Goal: Task Accomplishment & Management: Use online tool/utility

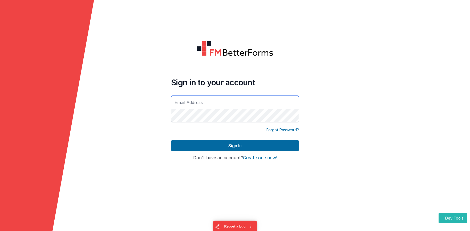
type input "[EMAIL_ADDRESS][DOMAIN_NAME]"
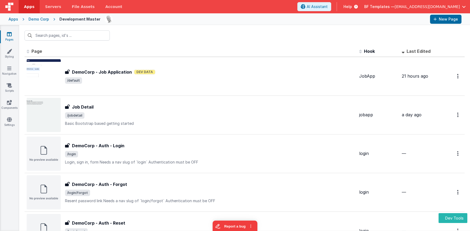
click at [13, 21] on div "Apps" at bounding box center [14, 19] width 10 height 5
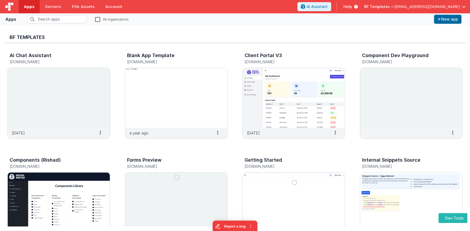
click at [10, 6] on img at bounding box center [9, 7] width 8 height 8
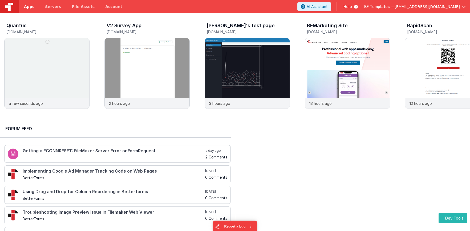
click at [26, 7] on span "Apps" at bounding box center [29, 6] width 10 height 5
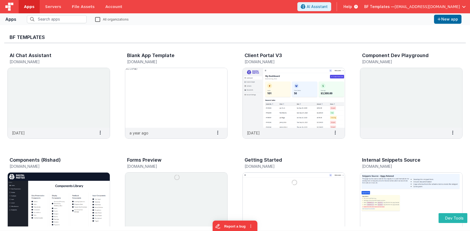
click at [289, 230] on div "BF Templates AI Chat Assistant templatechat.fmbetterforms.com 2 months ago Sett…" at bounding box center [235, 128] width 470 height 206
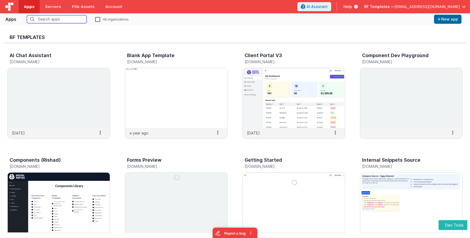
click at [60, 20] on input "text" at bounding box center [57, 19] width 60 height 8
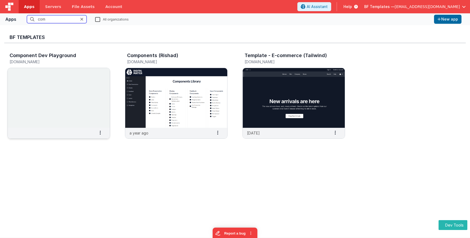
type input "com"
click at [73, 73] on img at bounding box center [59, 98] width 102 height 60
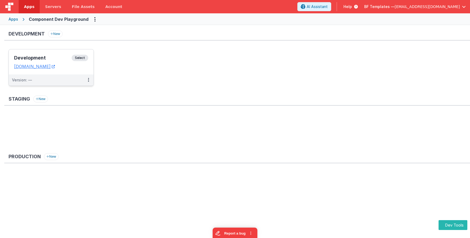
click at [79, 58] on span "Select" at bounding box center [80, 58] width 17 height 6
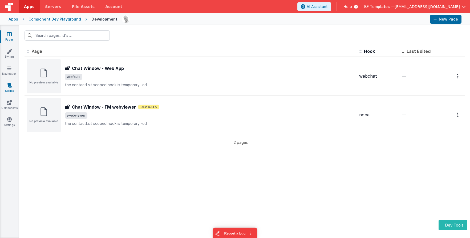
click at [9, 85] on icon at bounding box center [9, 85] width 5 height 5
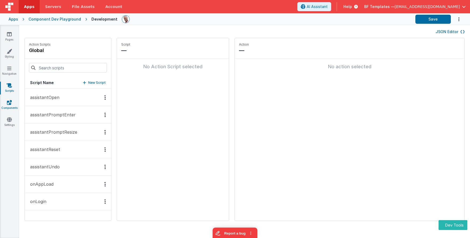
click at [10, 105] on link "Components" at bounding box center [9, 105] width 19 height 11
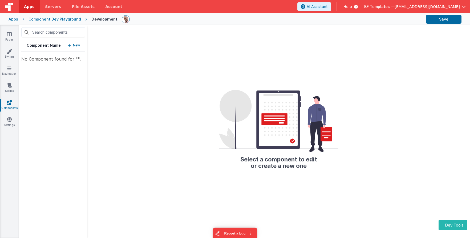
click at [74, 45] on p "New" at bounding box center [76, 45] width 7 height 5
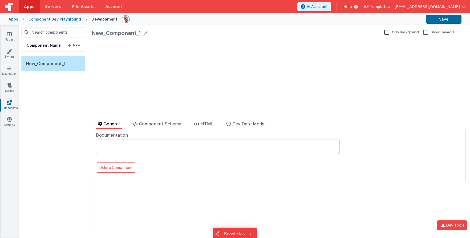
click at [52, 19] on div "Component Dev Playground" at bounding box center [55, 19] width 53 height 5
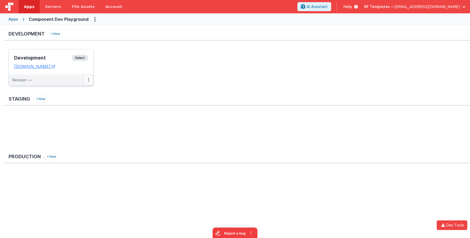
click at [86, 79] on button at bounding box center [88, 79] width 10 height 11
click at [154, 73] on div at bounding box center [235, 119] width 470 height 238
click at [15, 19] on div "Apps" at bounding box center [14, 19] width 10 height 5
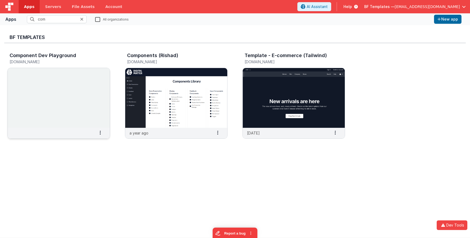
click at [46, 78] on img at bounding box center [59, 98] width 102 height 60
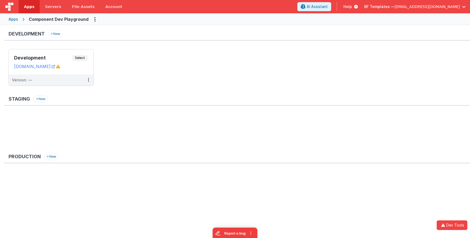
click at [17, 19] on div "Apps" at bounding box center [14, 19] width 10 height 5
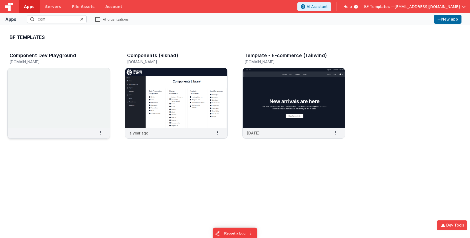
click at [68, 105] on img at bounding box center [59, 98] width 102 height 60
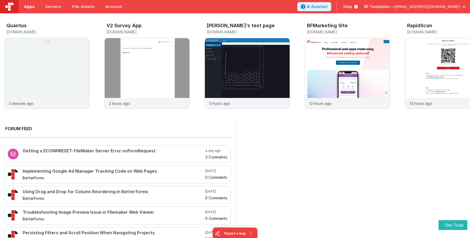
click at [27, 6] on span "Apps" at bounding box center [29, 6] width 10 height 5
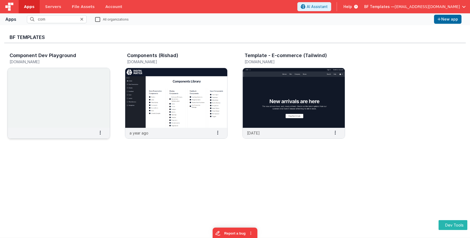
click at [56, 87] on img at bounding box center [59, 98] width 102 height 60
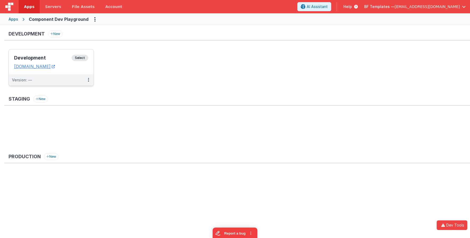
click at [82, 61] on div "Development Select" at bounding box center [51, 59] width 74 height 9
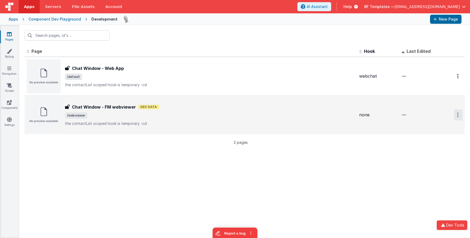
click at [457, 116] on button "Options" at bounding box center [458, 114] width 9 height 11
click at [445, 156] on link "Delete" at bounding box center [439, 157] width 47 height 10
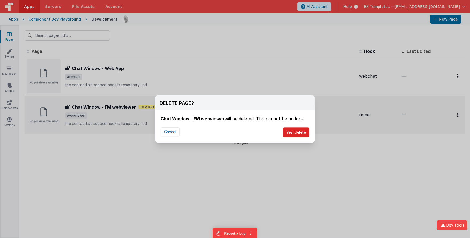
click at [302, 134] on button "Yes, delete" at bounding box center [296, 132] width 26 height 10
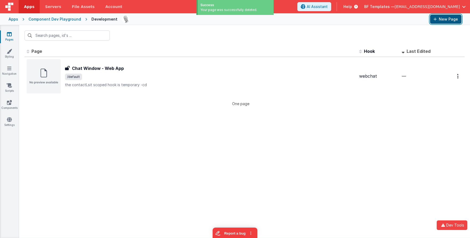
click at [445, 21] on button "New Page" at bounding box center [445, 19] width 31 height 9
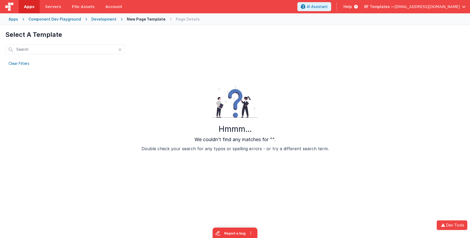
click at [94, 20] on div "Development" at bounding box center [103, 19] width 25 height 5
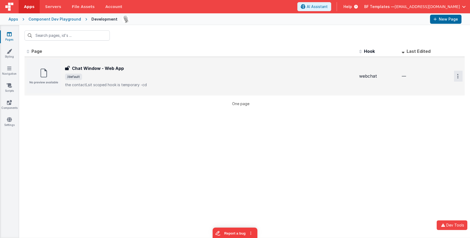
click at [458, 76] on icon "Options" at bounding box center [458, 76] width 1 height 5
click at [439, 105] on link "Duplicate" at bounding box center [439, 108] width 47 height 10
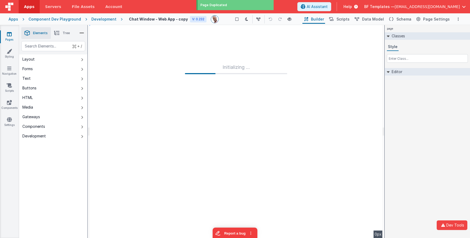
click at [143, 19] on h4 "Chat Window - Web App - copy" at bounding box center [158, 19] width 59 height 4
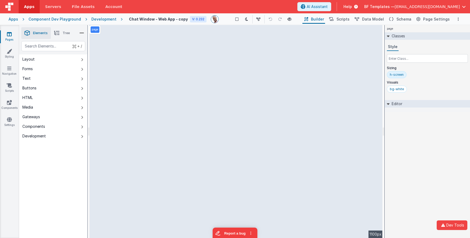
click at [156, 20] on h4 "Chat Window - Web App - copy" at bounding box center [158, 19] width 59 height 4
type input "Uppy Related"
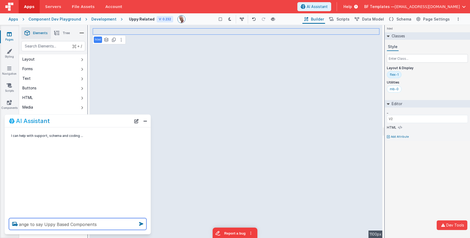
type textarea "ange to say Uppy Based Components"
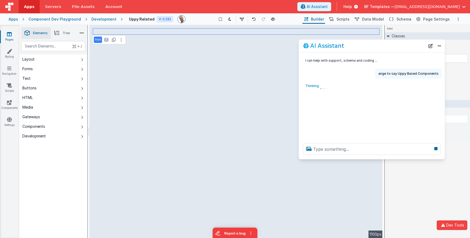
drag, startPoint x: 91, startPoint y: 123, endPoint x: 385, endPoint y: 48, distance: 303.5
click at [385, 48] on div "AI Assistant" at bounding box center [364, 46] width 122 height 6
click at [438, 47] on button "Close" at bounding box center [439, 45] width 7 height 7
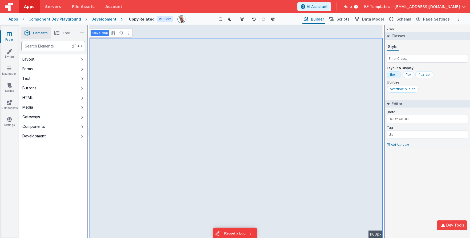
click at [52, 45] on div "text" at bounding box center [53, 46] width 64 height 10
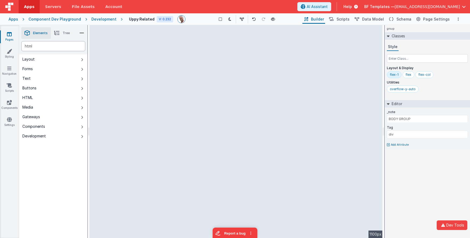
type div "html"
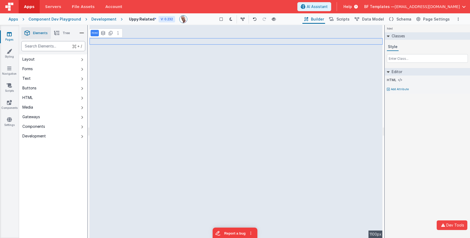
click at [59, 47] on div "text" at bounding box center [53, 46] width 64 height 10
click at [400, 58] on input "text" at bounding box center [427, 58] width 81 height 9
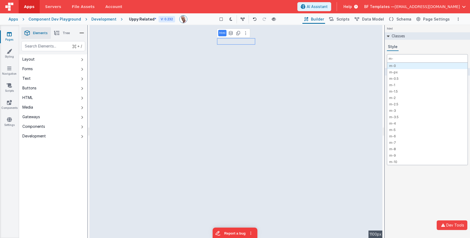
type input "m-4"
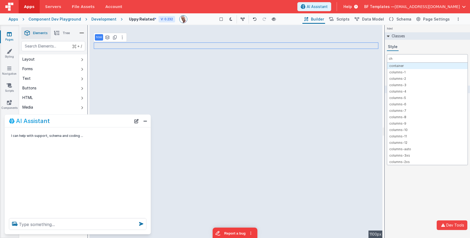
type input "cha"
type textarea "n"
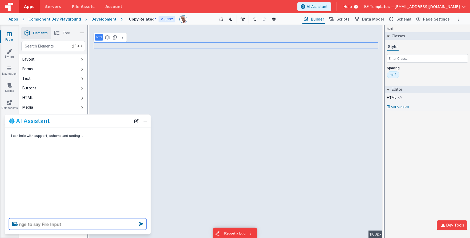
type textarea "nge to say File Input"
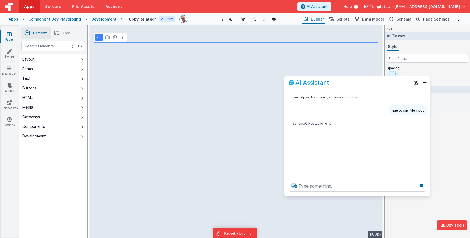
drag, startPoint x: 109, startPoint y: 123, endPoint x: 387, endPoint y: 85, distance: 281.0
click at [387, 85] on div "AI Assistant" at bounding box center [350, 82] width 122 height 6
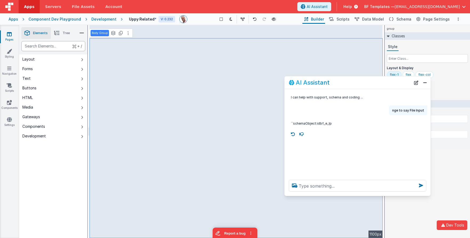
click at [56, 49] on div "text" at bounding box center [53, 46] width 64 height 10
click at [56, 46] on div "uppy" at bounding box center [53, 46] width 64 height 10
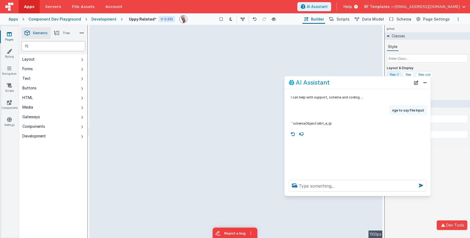
type div "file"
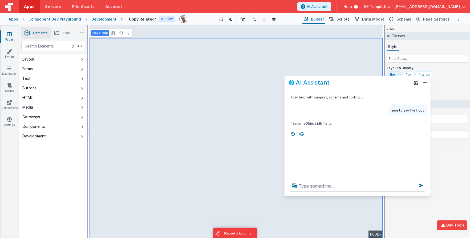
click at [50, 129] on button "Components" at bounding box center [53, 127] width 68 height 10
click at [49, 135] on button "Development" at bounding box center [53, 136] width 68 height 10
click at [54, 88] on button "Buttons" at bounding box center [53, 88] width 68 height 10
click at [63, 46] on div "text" at bounding box center [53, 46] width 64 height 10
type div "upp"
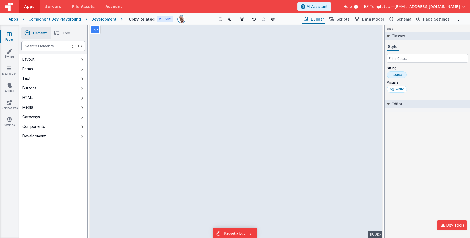
click at [55, 47] on div "text" at bounding box center [53, 46] width 64 height 10
click at [65, 108] on button "Media" at bounding box center [53, 107] width 68 height 10
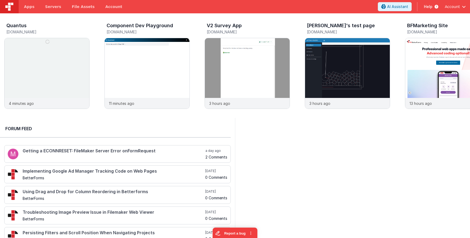
click at [456, 1] on header "Apps Servers File Assets Account Some FUTURE Slot AI Assistant Help Account" at bounding box center [235, 6] width 470 height 13
click at [456, 5] on span "[EMAIL_ADDRESS][DOMAIN_NAME]" at bounding box center [427, 6] width 65 height 5
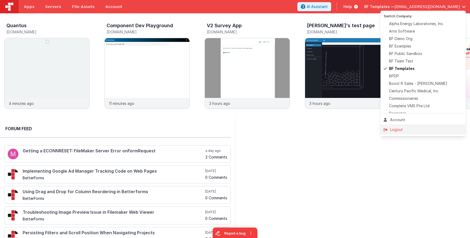
click at [411, 128] on div "Logout" at bounding box center [423, 129] width 79 height 5
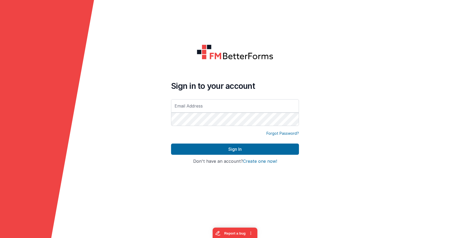
click at [224, 105] on input "text" at bounding box center [235, 105] width 128 height 13
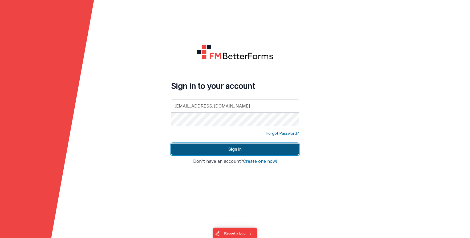
click at [293, 146] on button "Sign In" at bounding box center [235, 148] width 128 height 11
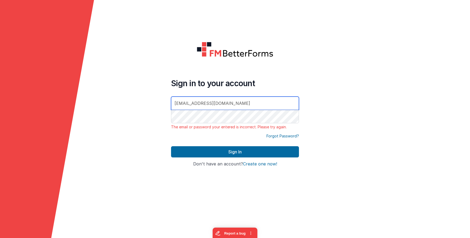
drag, startPoint x: 197, startPoint y: 103, endPoint x: 223, endPoint y: 108, distance: 27.1
click at [197, 103] on input "ScottS@al3technologies.com" at bounding box center [235, 103] width 128 height 13
type input "ScottS@AL3technologies.com"
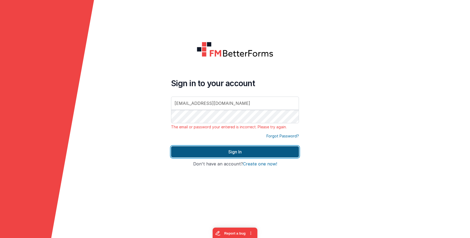
click at [268, 151] on button "Sign In" at bounding box center [235, 151] width 128 height 11
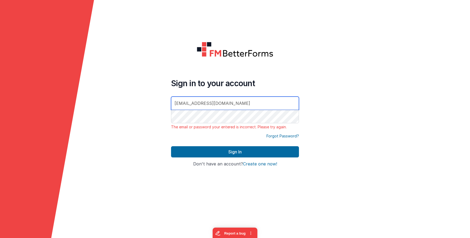
drag, startPoint x: 242, startPoint y: 103, endPoint x: 242, endPoint y: 98, distance: 5.1
click at [242, 98] on input "ScottS@AL3technologies.com" at bounding box center [235, 103] width 128 height 13
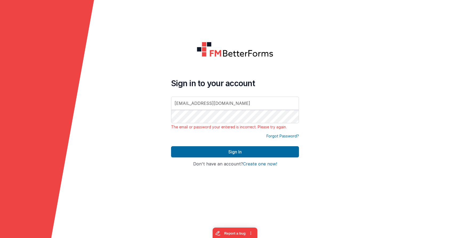
click at [229, 142] on div "Forgot Password?" at bounding box center [235, 139] width 128 height 13
click at [289, 134] on link "Forgot Password?" at bounding box center [283, 135] width 33 height 5
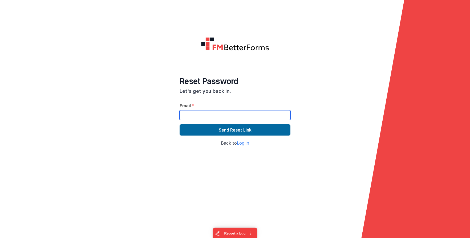
click at [244, 116] on input "text" at bounding box center [235, 115] width 111 height 10
paste input "ScottS@al3technologies.com"
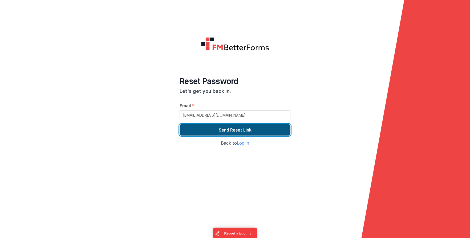
click at [275, 131] on button "Send Reset Link" at bounding box center [235, 129] width 111 height 11
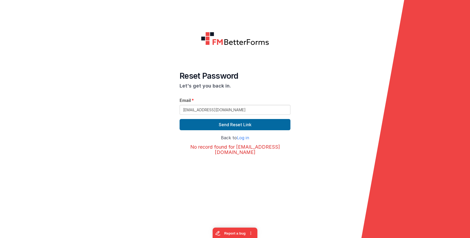
drag, startPoint x: 315, startPoint y: 54, endPoint x: 306, endPoint y: 61, distance: 10.9
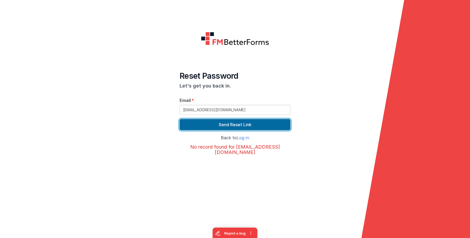
click at [247, 123] on button "Send Reset Link" at bounding box center [235, 124] width 111 height 11
click at [251, 126] on button "Send Reset Link" at bounding box center [235, 124] width 111 height 11
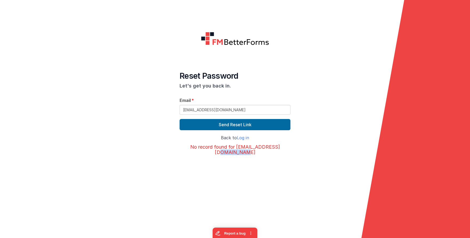
drag, startPoint x: 268, startPoint y: 152, endPoint x: 244, endPoint y: 153, distance: 23.5
click at [244, 153] on h3 "No record found for scotts@al3technologies.com" at bounding box center [235, 149] width 111 height 11
click at [240, 107] on input "ScottS@al3technologies.com" at bounding box center [235, 110] width 111 height 10
type input "scotts@al3technologies.com"
drag, startPoint x: 331, startPoint y: 119, endPoint x: 323, endPoint y: 121, distance: 7.6
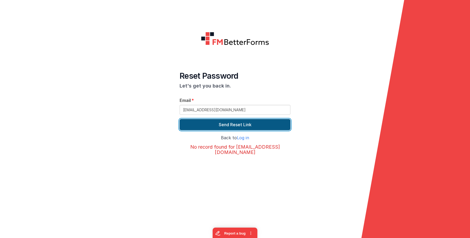
click at [276, 123] on button "Send Reset Link" at bounding box center [235, 124] width 111 height 11
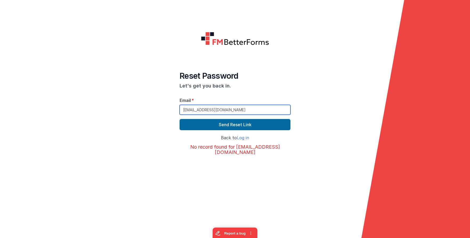
drag, startPoint x: 252, startPoint y: 110, endPoint x: 165, endPoint y: 105, distance: 86.8
click at [165, 105] on form "Reset Password Let's get you back in. Email scotts@al3technologies.com Send Res…" at bounding box center [235, 119] width 470 height 238
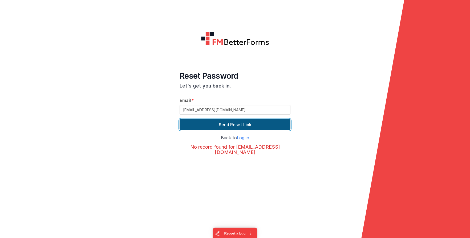
click at [282, 126] on button "Send Reset Link" at bounding box center [235, 124] width 111 height 11
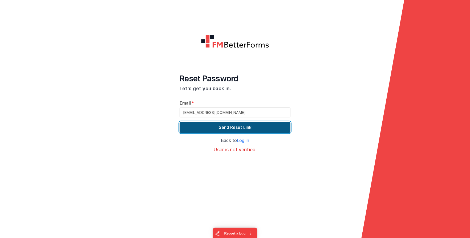
click at [271, 125] on button "Send Reset Link" at bounding box center [235, 127] width 111 height 11
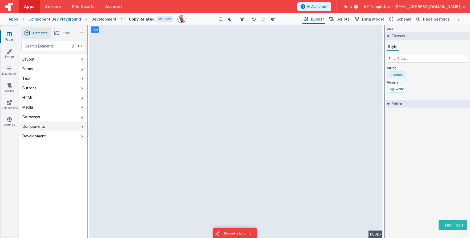
click at [73, 127] on button "Components" at bounding box center [53, 127] width 68 height 10
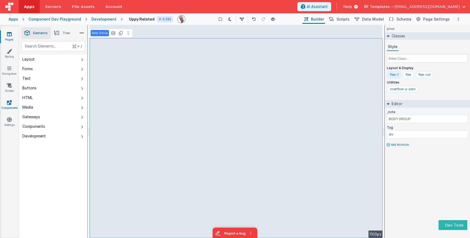
click at [10, 101] on icon at bounding box center [9, 102] width 5 height 5
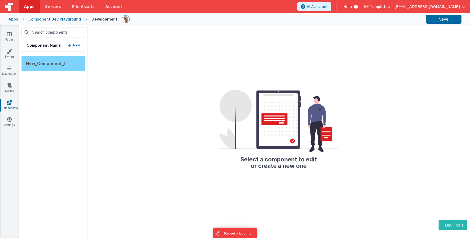
click at [67, 62] on div "New_Component_1" at bounding box center [53, 63] width 64 height 15
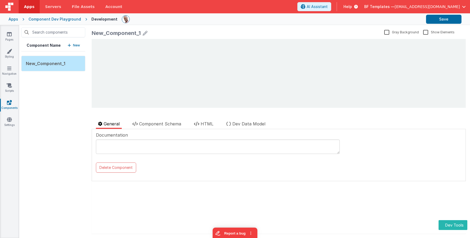
click at [129, 34] on div "New_Component_1" at bounding box center [116, 32] width 49 height 7
drag, startPoint x: 129, startPoint y: 34, endPoint x: 135, endPoint y: 34, distance: 6.4
click at [129, 34] on div "New_Component_1" at bounding box center [116, 32] width 49 height 7
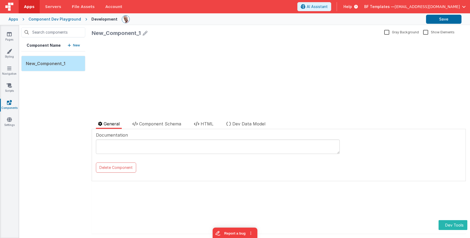
click at [142, 33] on div "New_Component_1" at bounding box center [237, 32] width 291 height 7
click at [145, 33] on icon at bounding box center [145, 32] width 5 height 7
drag, startPoint x: 152, startPoint y: 35, endPoint x: 91, endPoint y: 34, distance: 60.5
click at [91, 34] on div "New_Component_1 Gray Background Show Elements General Component Schema HTML Dev…" at bounding box center [278, 131] width 383 height 213
type input "Uppy_File_Selector"
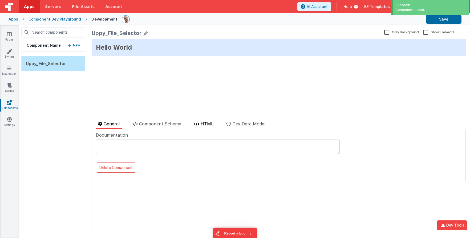
click at [210, 125] on span "HTML" at bounding box center [207, 123] width 13 height 5
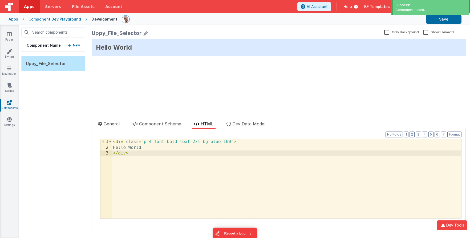
click at [219, 160] on div "< div class = "p-4 font-bold text-2xl bg-blue-100" > Hello World </ div >" at bounding box center [287, 184] width 350 height 91
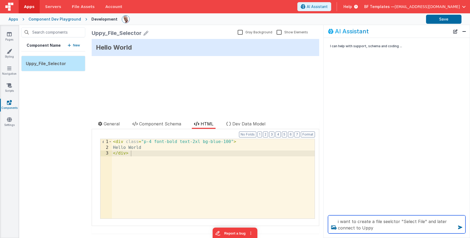
type textarea "i want to create a file seelctor "Select File" and later connect to Uppy"
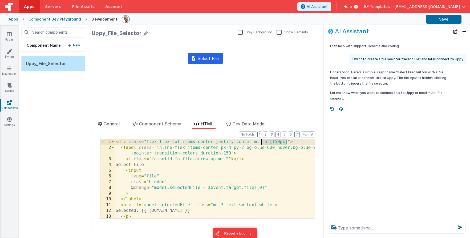
drag, startPoint x: 287, startPoint y: 142, endPoint x: 260, endPoint y: 143, distance: 26.9
click at [263, 143] on div "< div class = "flex flex-col items-center justify-center min-h-[150px]" > < lab…" at bounding box center [288, 184] width 347 height 91
click at [257, 143] on div "< div class = "flex flex-col items-center justify-center min-h-[150px]" > < lab…" at bounding box center [288, 184] width 347 height 91
drag, startPoint x: 252, startPoint y: 142, endPoint x: 289, endPoint y: 142, distance: 36.5
click at [289, 142] on div "< div class = "flex flex-col items-center justify-center mxin-h-[150px]" > < la…" at bounding box center [288, 184] width 347 height 91
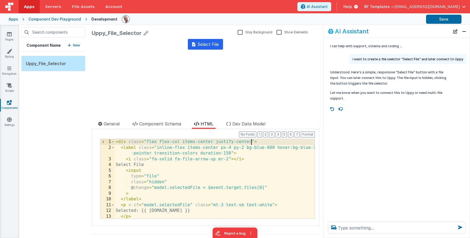
click at [212, 142] on div "< div class = "flex flex-col items-center justify-center" > < label class = "in…" at bounding box center [288, 184] width 347 height 91
drag, startPoint x: 210, startPoint y: 141, endPoint x: 183, endPoint y: 142, distance: 27.2
click at [183, 142] on div "< div class = "flex flex-col items-center justify-center" > < label class = "in…" at bounding box center [288, 184] width 347 height 91
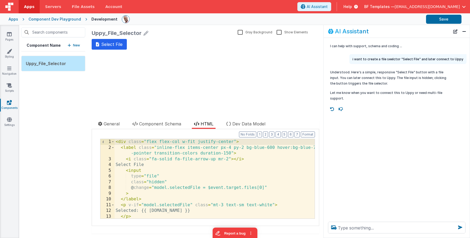
click at [232, 141] on div "< div class = "flex flex-col w-fit justify-center" > < label class = "inline-fl…" at bounding box center [288, 184] width 347 height 91
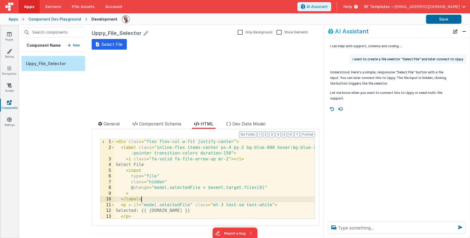
click at [149, 198] on div "< div class = "flex flex-col w-fit justify-center" > < label class = "inline-fl…" at bounding box center [288, 184] width 347 height 91
click at [344, 227] on textarea at bounding box center [397, 228] width 138 height 12
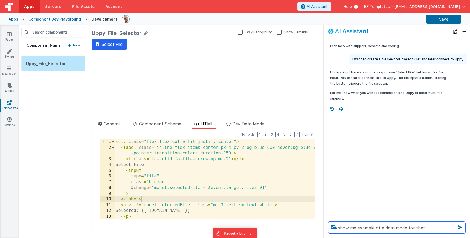
type textarea "show me example of a data mode for that"
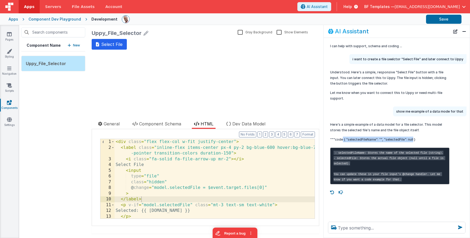
drag, startPoint x: 413, startPoint y: 140, endPoint x: 343, endPoint y: 138, distance: 70.4
click at [343, 138] on p """"code { "selectedFileName": "", "selectedFile": null }" at bounding box center [389, 140] width 119 height 6
drag, startPoint x: 345, startPoint y: 139, endPoint x: 437, endPoint y: 139, distance: 92.0
click at [437, 139] on p """"code { "selectedFileName": "", "selectedFile": null }" at bounding box center [389, 140] width 119 height 6
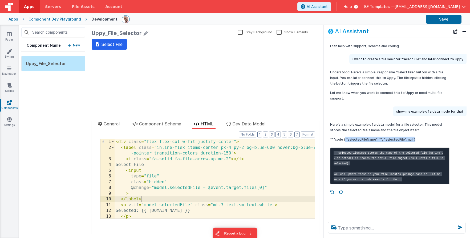
copy p ""selectedFileName": "", "selectedFile": null }"
click at [246, 126] on li "Dev Data Model" at bounding box center [245, 125] width 43 height 8
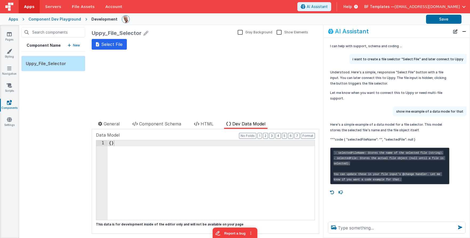
drag, startPoint x: 179, startPoint y: 157, endPoint x: 168, endPoint y: 155, distance: 11.2
click at [179, 157] on div "{ }" at bounding box center [211, 185] width 207 height 91
drag, startPoint x: 66, startPoint y: 132, endPoint x: 51, endPoint y: 130, distance: 14.3
click at [52, 130] on div "Component Name New Uppy_File_Selector Uppy_File_Selector Gray Background Show E…" at bounding box center [171, 131] width 304 height 213
paste textarea
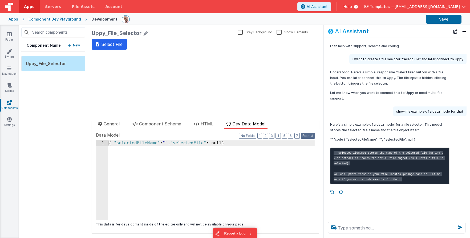
click at [309, 134] on button "Format" at bounding box center [308, 136] width 14 height 6
click at [173, 142] on div "{ "selectedFileName" : "" , "selectedFile" : null }" at bounding box center [211, 185] width 207 height 91
click at [218, 144] on div "{ "selectedFileName" : "" , "selectedFile" : null }" at bounding box center [211, 185] width 207 height 91
click at [155, 125] on span "Component Schema" at bounding box center [160, 123] width 42 height 5
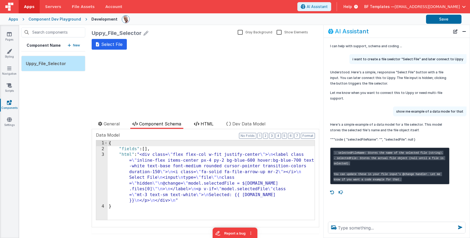
click at [204, 124] on span "HTML" at bounding box center [207, 123] width 13 height 5
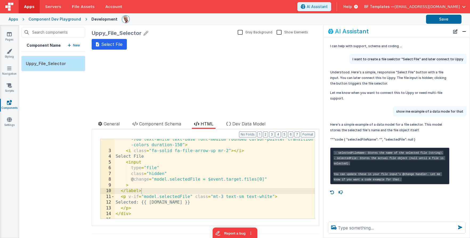
scroll to position [18, 0]
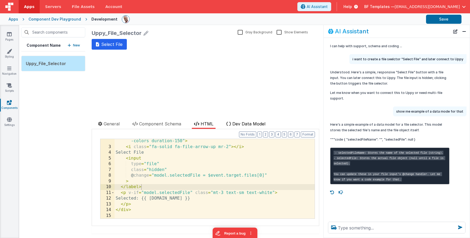
click at [246, 123] on span "Dev Data Model" at bounding box center [248, 123] width 33 height 5
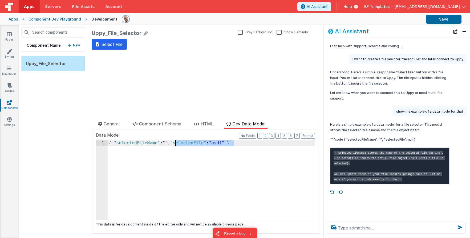
drag, startPoint x: 234, startPoint y: 143, endPoint x: 175, endPoint y: 141, distance: 58.2
click at [175, 141] on div "{ "selectedFileName" : "" , "selectedFile" : "asdf" }" at bounding box center [211, 185] width 207 height 91
click at [109, 144] on div "{ "selectedFileName" : "" , "selectedFile" : "asdf" }" at bounding box center [211, 185] width 207 height 91
click at [207, 124] on span "HTML" at bounding box center [207, 123] width 13 height 5
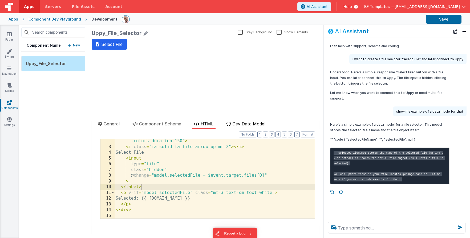
click at [247, 123] on span "Dev Data Model" at bounding box center [248, 123] width 33 height 5
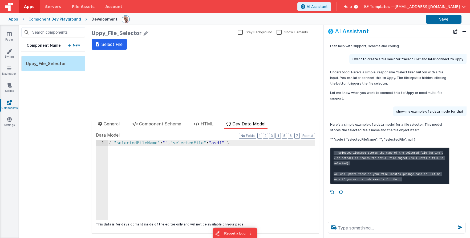
click at [198, 131] on div "Documentation Delete Component Data Model Format 7 6 5 4 3 2 1 No Folds 1 2 3 4…" at bounding box center [206, 181] width 228 height 105
drag, startPoint x: 208, startPoint y: 135, endPoint x: 191, endPoint y: 118, distance: 23.8
click at [191, 118] on div "Uppy_File_Selector Gray Background Show Elements General Component Schema HTML …" at bounding box center [205, 131] width 236 height 213
click at [203, 121] on span "HTML" at bounding box center [207, 123] width 13 height 5
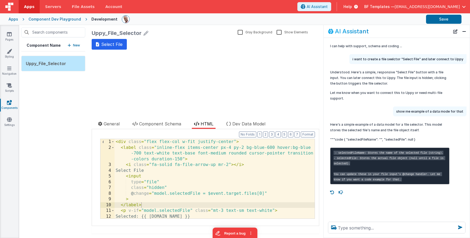
scroll to position [0, 0]
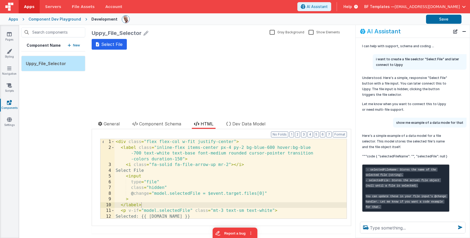
drag, startPoint x: 324, startPoint y: 159, endPoint x: 356, endPoint y: 162, distance: 31.9
click at [356, 162] on div "Here's a simple example of a data model for a file selector. This model stores …" at bounding box center [413, 172] width 114 height 83
click at [173, 125] on span "Component Schema" at bounding box center [160, 123] width 42 height 5
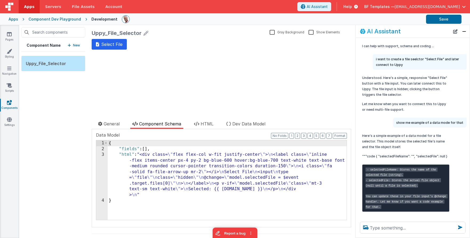
click at [155, 149] on div "{ "fields" : [ ] , "html" : "<div class= \" flex flex-col w-fit justify-center …" at bounding box center [227, 185] width 239 height 91
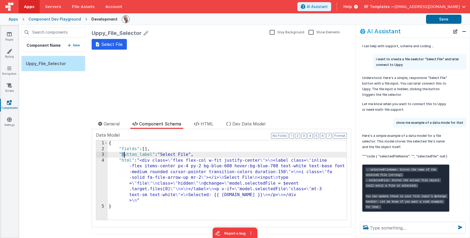
click at [124, 154] on div "{ "fields" : [ ] , "Button_label" : "Select File" , "html" : "<div class= \" fl…" at bounding box center [227, 185] width 239 height 91
click at [126, 154] on div "{ "fields" : [ ] , "button_label" : "Select File" , "html" : "<div class= \" fl…" at bounding box center [227, 185] width 239 height 91
click at [209, 125] on span "HTML" at bounding box center [207, 123] width 13 height 5
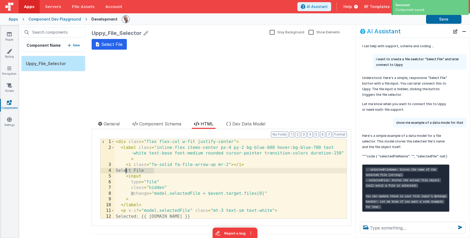
drag, startPoint x: 142, startPoint y: 169, endPoint x: 126, endPoint y: 169, distance: 16.5
click at [126, 169] on div "< div class = "flex flex-col w-fit justify-center" > < label class = "inline-fl…" at bounding box center [231, 184] width 232 height 91
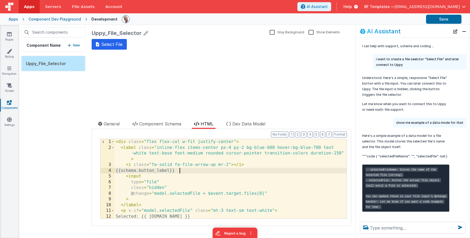
click at [279, 179] on div "< div class = "flex flex-col w-fit justify-center" > < label class = "inline-fl…" at bounding box center [231, 184] width 232 height 91
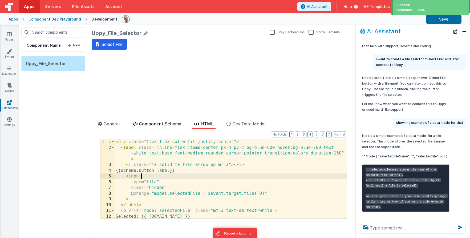
click at [166, 124] on span "Component Schema" at bounding box center [160, 123] width 42 height 5
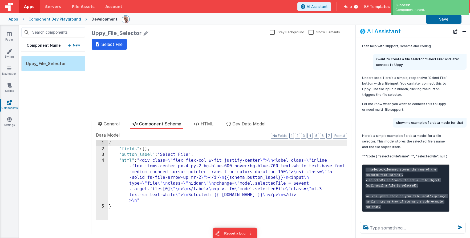
click at [176, 158] on div "{ "fields" : [ ] , "button_label" : "Select File" , "html" : "<div class= \" fl…" at bounding box center [227, 185] width 239 height 91
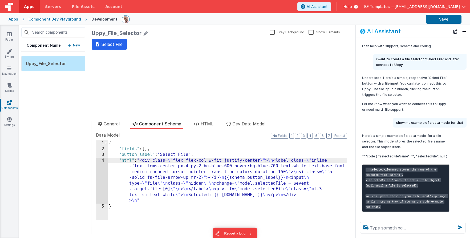
click at [211, 154] on div "{ "fields" : [ ] , "button_label" : "Select File" , "html" : "<div class= \" fl…" at bounding box center [227, 185] width 239 height 91
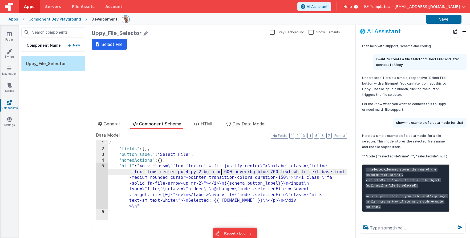
click at [222, 172] on div "{ "fields" : [ ] , "button_label" : "Select File" , "namedActions" : { } , "htm…" at bounding box center [227, 185] width 239 height 91
click at [203, 127] on li "HTML" at bounding box center [204, 125] width 24 height 8
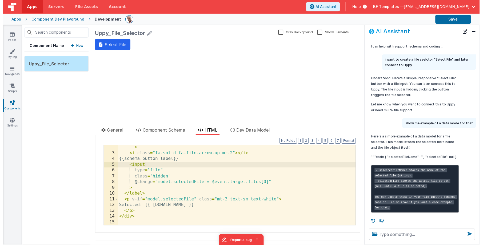
scroll to position [12, 0]
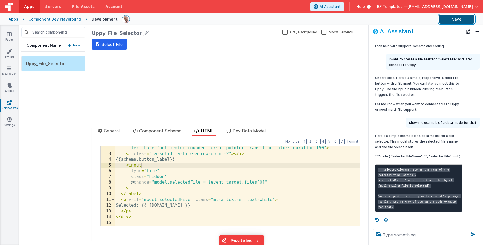
click at [455, 17] on button "Save" at bounding box center [456, 19] width 35 height 9
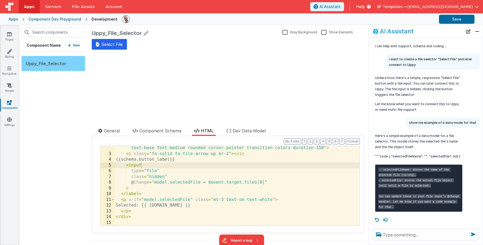
click at [79, 61] on div "Uppy_File_Selector" at bounding box center [53, 63] width 64 height 15
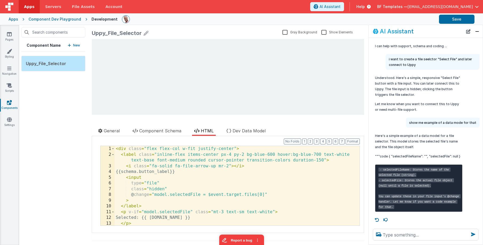
scroll to position [0, 0]
click at [141, 33] on div "Uppy_File_Selector" at bounding box center [186, 32] width 189 height 7
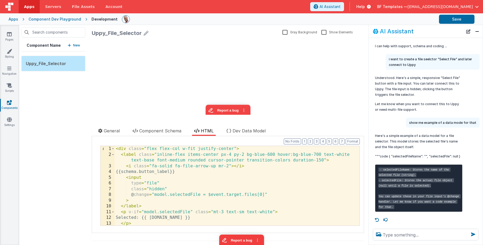
click at [147, 33] on icon at bounding box center [146, 32] width 5 height 7
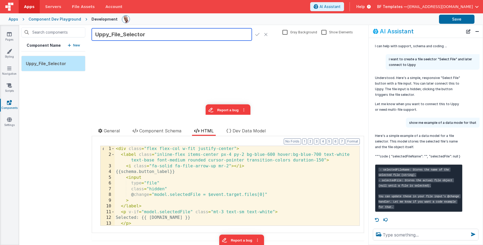
click at [145, 34] on input "Uppy_File_Selector" at bounding box center [172, 34] width 160 height 12
type input "Uppy_File_Selector_Button"
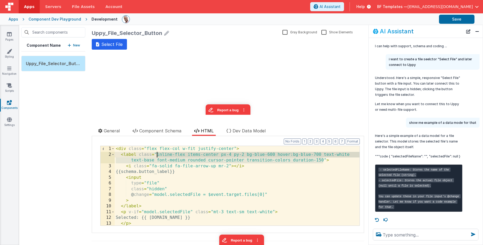
drag, startPoint x: 323, startPoint y: 162, endPoint x: 157, endPoint y: 156, distance: 165.7
click at [157, 156] on div "< div class = "flex flex-col w-fit justify-center" > < label class = "inline-fl…" at bounding box center [237, 191] width 245 height 91
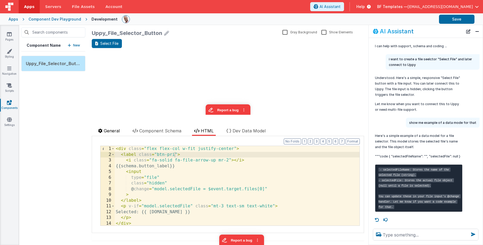
click at [102, 128] on li "General" at bounding box center [109, 131] width 26 height 8
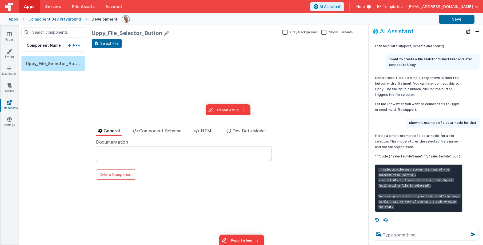
click at [120, 153] on textarea at bounding box center [184, 153] width 176 height 14
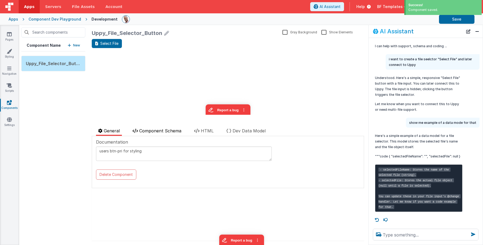
type textarea "users btn-pri for styling"
click at [153, 132] on span "Component Schema" at bounding box center [160, 130] width 42 height 5
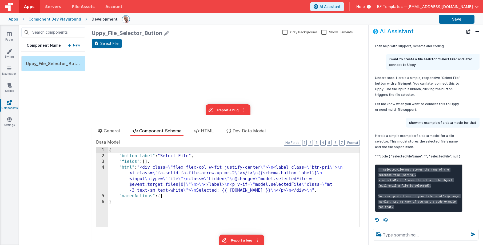
click at [163, 198] on div "{ "button_label" : "Select File" , "fields" : [ ] , "html" : "<div class= \" fl…" at bounding box center [234, 192] width 252 height 91
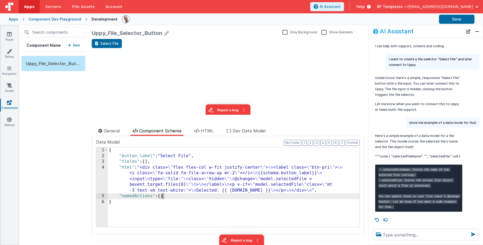
click at [195, 63] on div "Select File update page model (See schema to hide after dev) showElements" at bounding box center [228, 77] width 272 height 76
click at [453, 22] on button "Save" at bounding box center [456, 19] width 35 height 9
click at [14, 36] on link "Pages" at bounding box center [9, 36] width 19 height 11
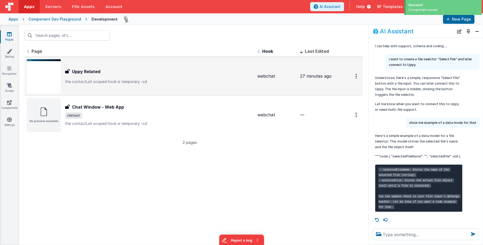
click at [119, 82] on p "the contactLsit scoped hook is temporary -cd" at bounding box center [159, 81] width 188 height 5
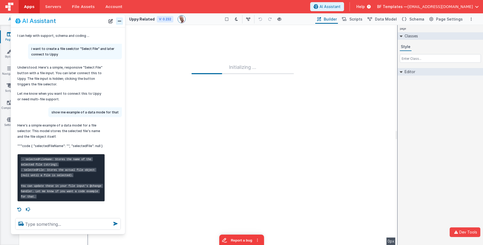
click at [119, 17] on button "Close" at bounding box center [119, 20] width 7 height 7
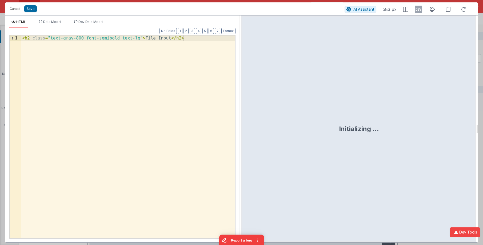
click at [171, 38] on div "< h2 class = "text-gray-800 font-semibold text-lg" > File Input </ h2 >" at bounding box center [128, 142] width 214 height 214
drag, startPoint x: 141, startPoint y: 39, endPoint x: 49, endPoint y: 40, distance: 91.2
click at [49, 40] on div "< h2 class = "text-gray-800 font-semibold text-lg" > File Input </ h2 >" at bounding box center [128, 142] width 214 height 214
drag, startPoint x: 145, startPoint y: 39, endPoint x: 14, endPoint y: 38, distance: 131.2
click at [14, 38] on div "1 < h2 class = "text-gray-800 font-semibold text-lg" > File Input </ h2 > XXXXX…" at bounding box center [122, 136] width 226 height 203
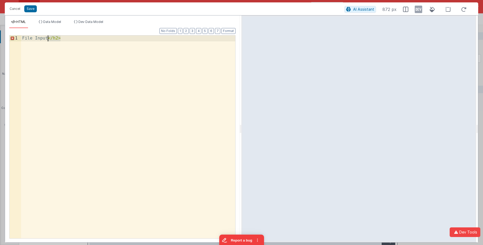
drag, startPoint x: 169, startPoint y: 41, endPoint x: 49, endPoint y: 39, distance: 120.8
click at [49, 39] on div "File Input </ h2 >" at bounding box center [128, 142] width 214 height 214
click at [33, 10] on button "Save" at bounding box center [30, 8] width 13 height 7
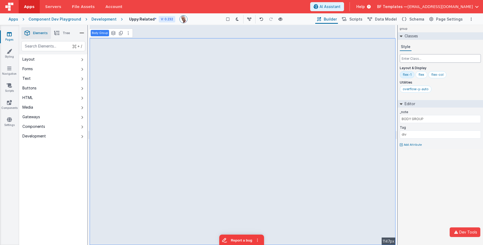
click at [407, 56] on input "text" at bounding box center [440, 58] width 81 height 9
paste input "<h2 class="text-gray-800 font-semibold text-lg">"
type input "text-gray-800 font-semibold text-lg"
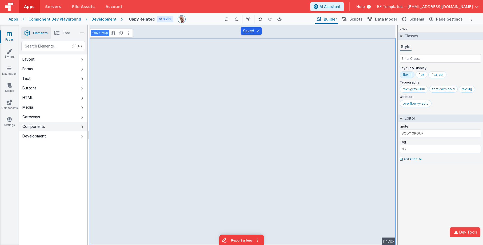
click at [51, 127] on button "Components" at bounding box center [53, 127] width 68 height 10
click at [11, 120] on icon at bounding box center [9, 119] width 5 height 5
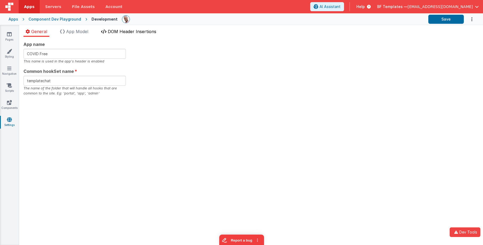
click at [133, 34] on span "DOM Header Insertions" at bounding box center [132, 31] width 49 height 5
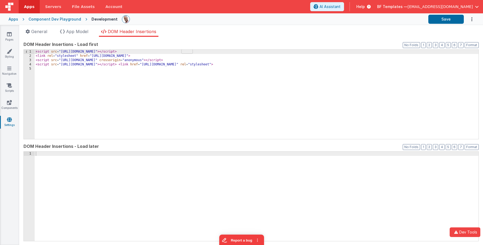
click at [121, 79] on div "< script src = "[URL][DOMAIN_NAME]" > </ script > < link rel = "stylesheet" hre…" at bounding box center [257, 99] width 444 height 98
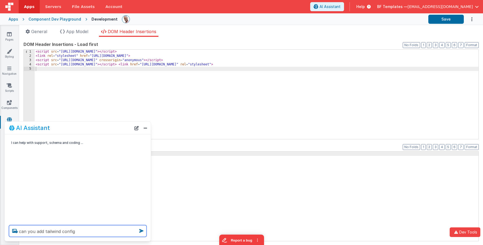
type textarea "can you add tailwind config"
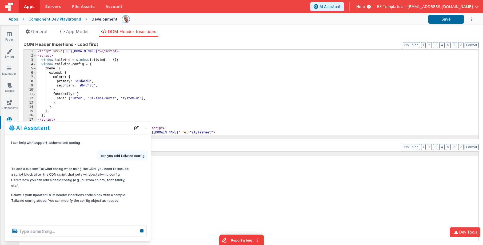
scroll to position [0, 0]
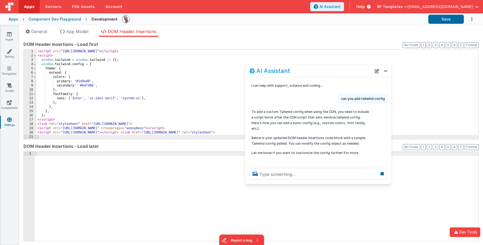
drag, startPoint x: 185, startPoint y: 110, endPoint x: 249, endPoint y: 82, distance: 69.5
click at [335, 70] on div "AI Assistant" at bounding box center [310, 70] width 122 height 6
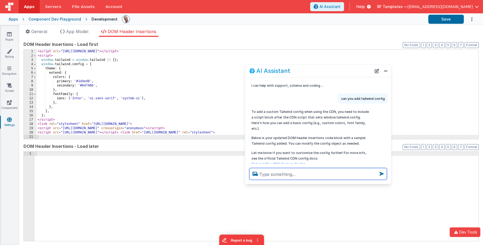
scroll to position [10, 0]
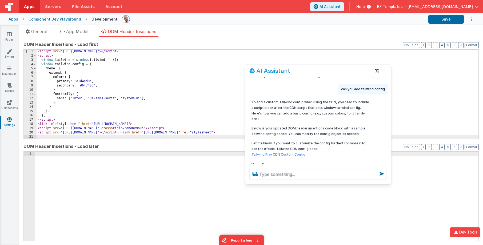
click at [104, 115] on div "< script src = "[URL][DOMAIN_NAME]" > </ script > < script > window . tailwind …" at bounding box center [258, 98] width 442 height 98
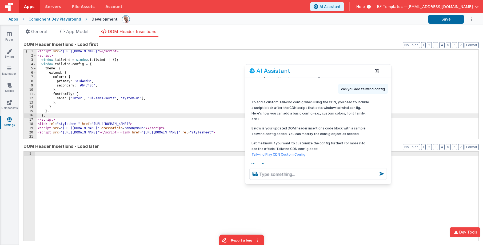
click at [102, 117] on div "< script src = "[URL][DOMAIN_NAME]" > </ script > < script > window . tailwind …" at bounding box center [258, 98] width 442 height 98
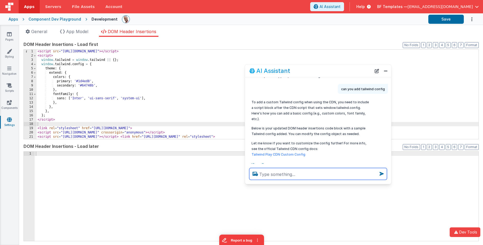
click at [291, 176] on textarea at bounding box center [318, 174] width 138 height 12
type textarea "add into that btn-pri and btn-sec button styles"
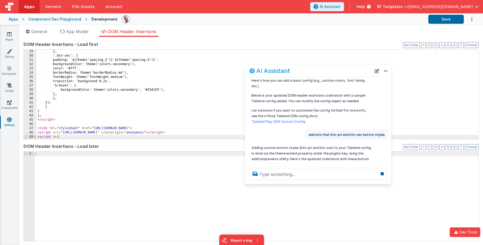
scroll to position [120, 0]
click at [220, 122] on div "}, '.btn-sec': { padding: `${theme('spacing.2')} ${theme('spacing.4')}`, backgr…" at bounding box center [258, 98] width 442 height 98
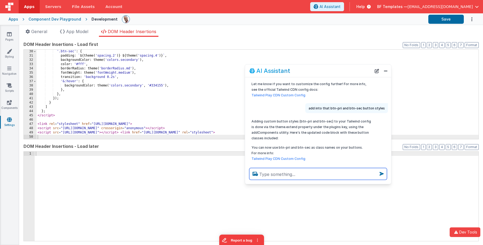
scroll to position [73, 0]
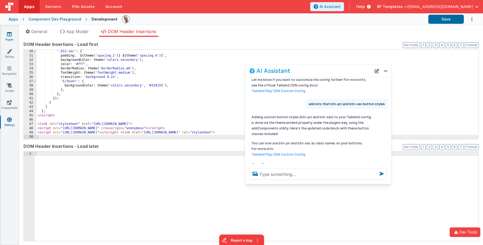
click at [11, 36] on icon at bounding box center [9, 33] width 5 height 5
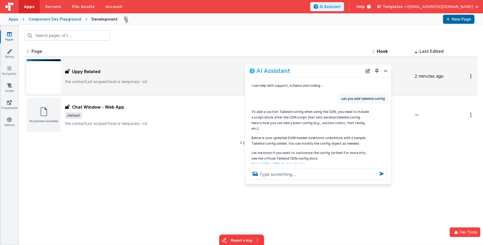
click at [143, 84] on p "the contactLsit scoped hook is temporary -cd" at bounding box center [216, 81] width 303 height 5
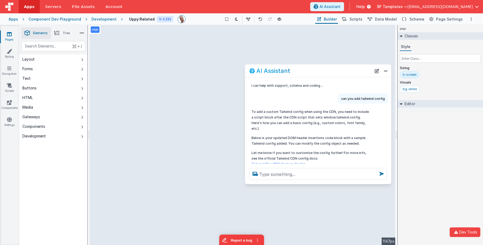
click at [432, 185] on div "page Classes Style Sizing h-screen Visuals bg-white Editor DEV: Focus DEV: buil…" at bounding box center [440, 135] width 85 height 220
